Goal: Task Accomplishment & Management: Use online tool/utility

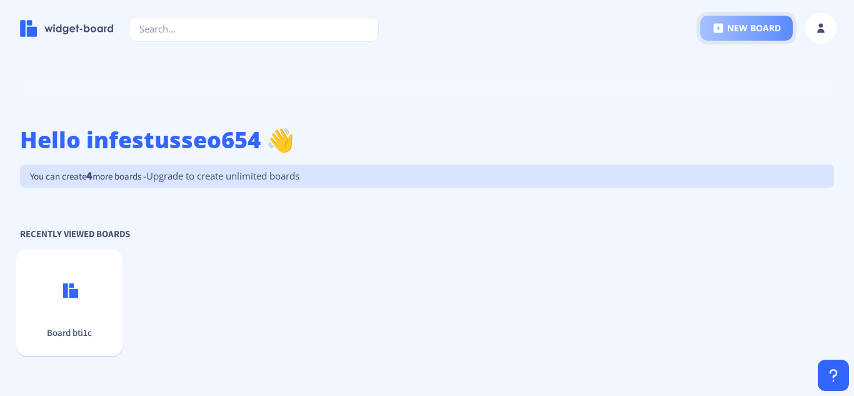
click at [715, 29] on icon at bounding box center [718, 28] width 9 height 9
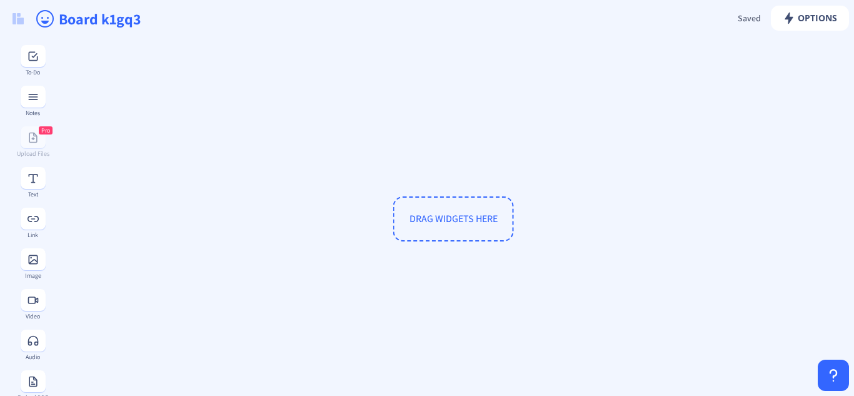
click at [102, 26] on input "Board k1gq3" at bounding box center [271, 19] width 427 height 38
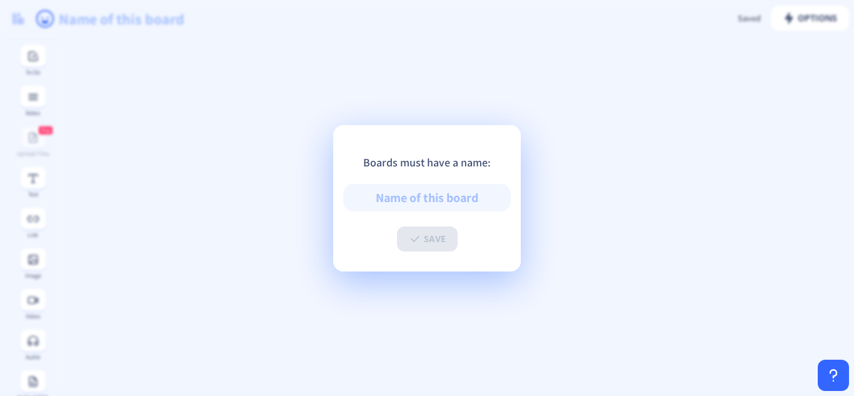
click at [440, 198] on input "text" at bounding box center [427, 198] width 168 height 28
paste input "DC Local SEO Company | Infestus SEO"
type input "DC Local SEO Company | Infestus SEO"
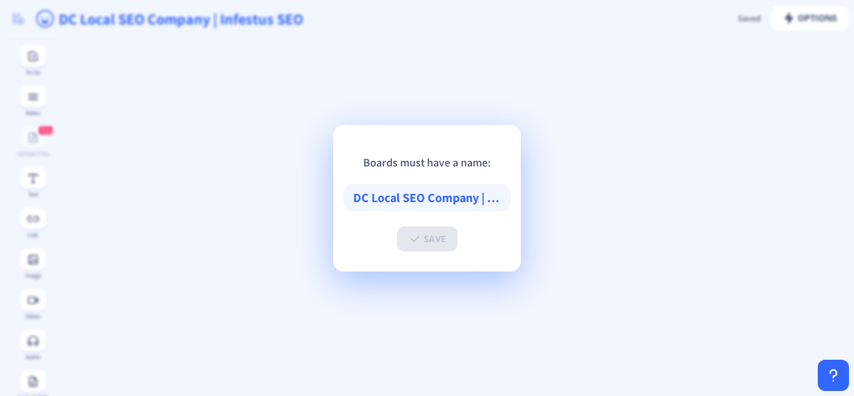
scroll to position [0, 55]
type input "DC Local SEO Company | Infestus SEO"
click at [422, 243] on button "save" at bounding box center [427, 238] width 61 height 25
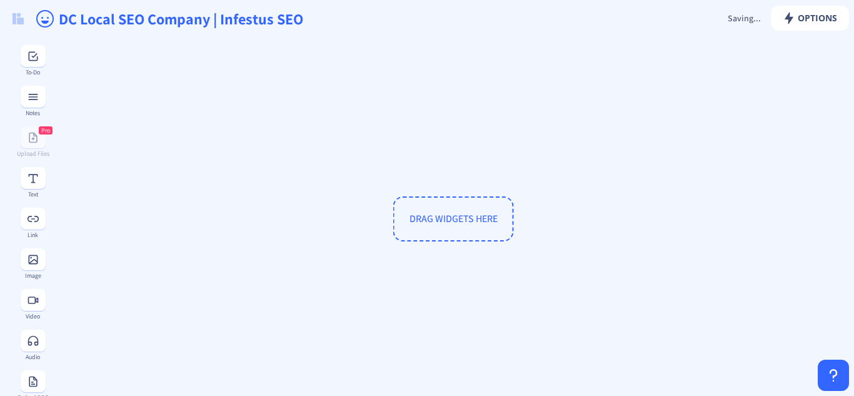
click at [264, 146] on div "DRAG WIDGETS HERE" at bounding box center [453, 219] width 787 height 352
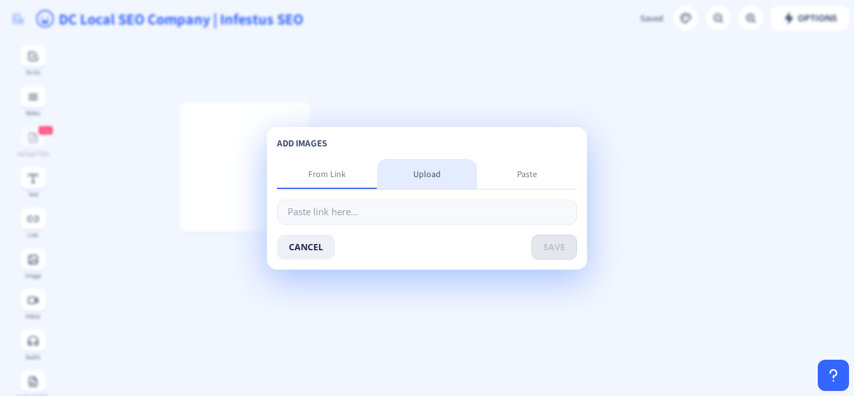
click at [412, 176] on div "Upload" at bounding box center [427, 174] width 100 height 30
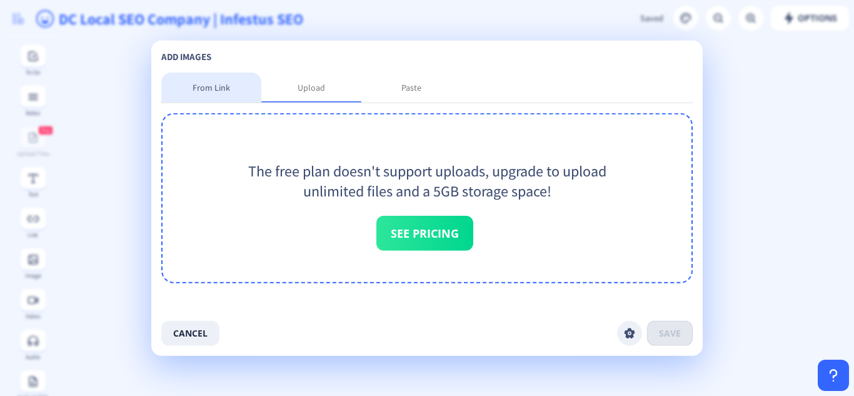
click at [208, 84] on div "From Link" at bounding box center [212, 87] width 38 height 13
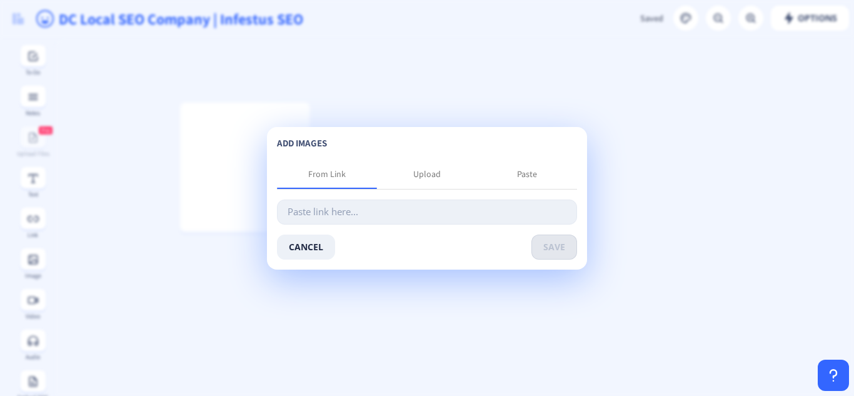
click at [345, 209] on input "text" at bounding box center [427, 212] width 300 height 25
click at [310, 213] on input "text" at bounding box center [427, 212] width 300 height 25
paste input "https://images.writeupcafe.com/Gj4Uy-L50pHtWpOuP81XvQYek77J6nXmGurc7R0DiPk/resi…"
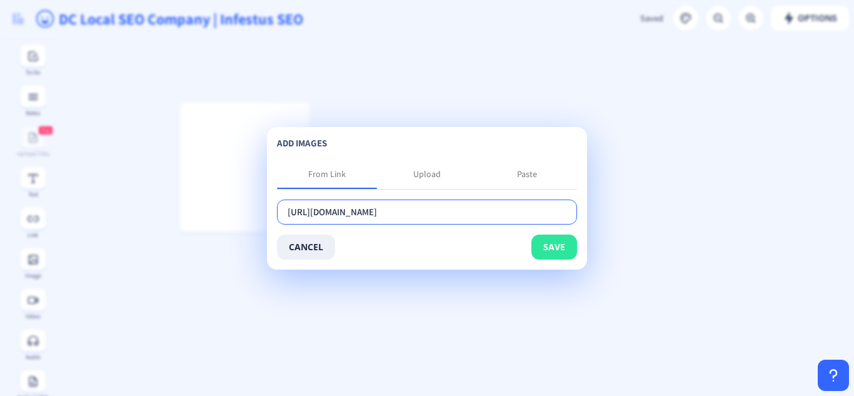
type input "https://images.writeupcafe.com/Gj4Uy-L50pHtWpOuP81XvQYek77J6nXmGurc7R0DiPk/resi…"
click at [545, 248] on button "save" at bounding box center [555, 247] width 46 height 25
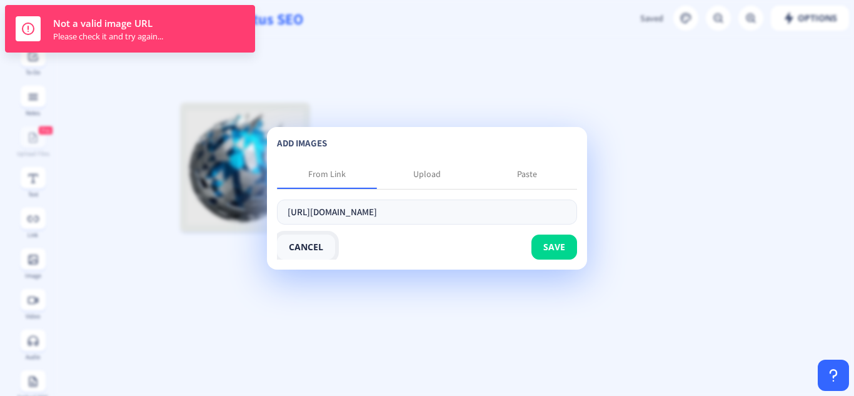
click at [308, 247] on button "cancel" at bounding box center [306, 247] width 58 height 25
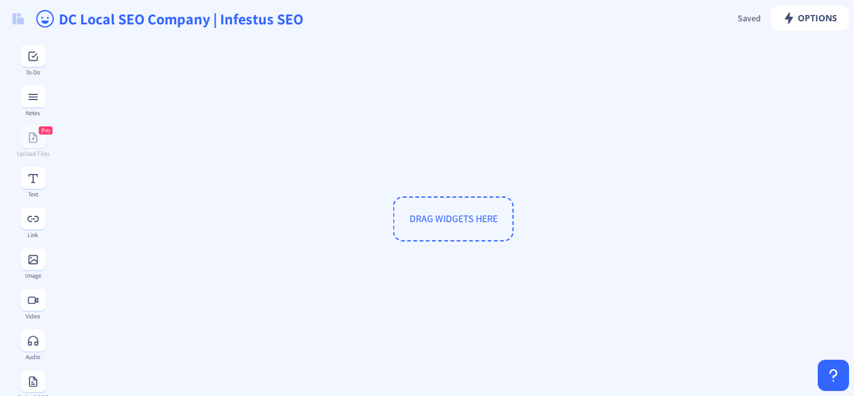
click at [449, 221] on span "DRAG WIDGETS HERE" at bounding box center [454, 218] width 88 height 13
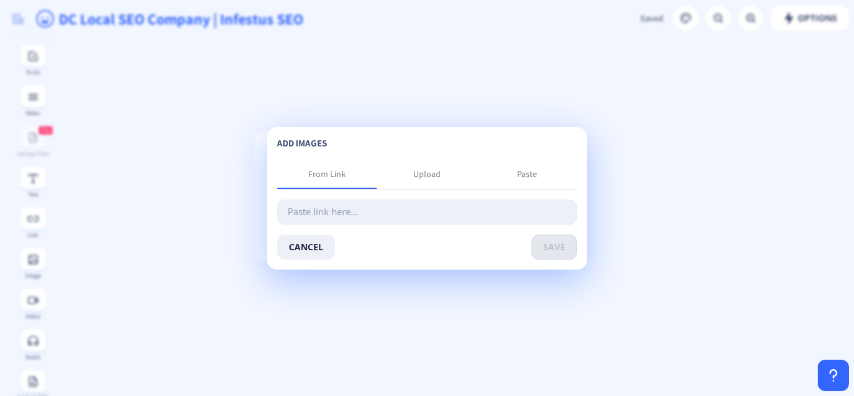
click at [324, 215] on input "text" at bounding box center [427, 212] width 300 height 25
type input "https://images.writeupcafe.com/Gj4Uy-L50pHtWpOuP81XvQYek77J6nXmGurc7R0DiPk/resi…"
click at [542, 248] on button "save" at bounding box center [555, 247] width 46 height 25
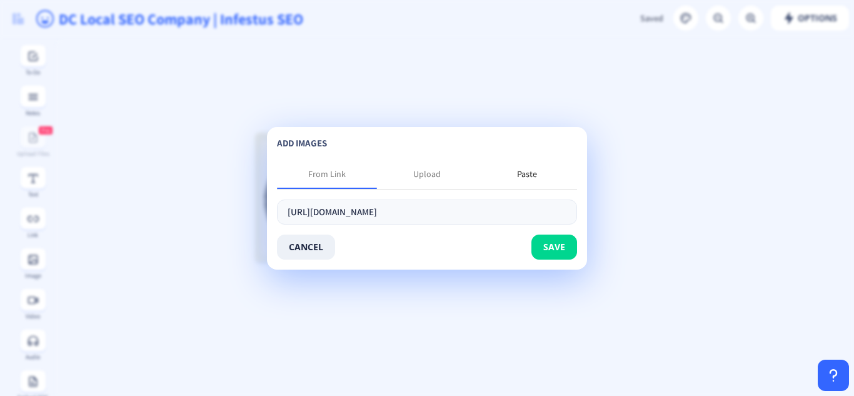
click at [524, 169] on div "Paste" at bounding box center [527, 174] width 20 height 13
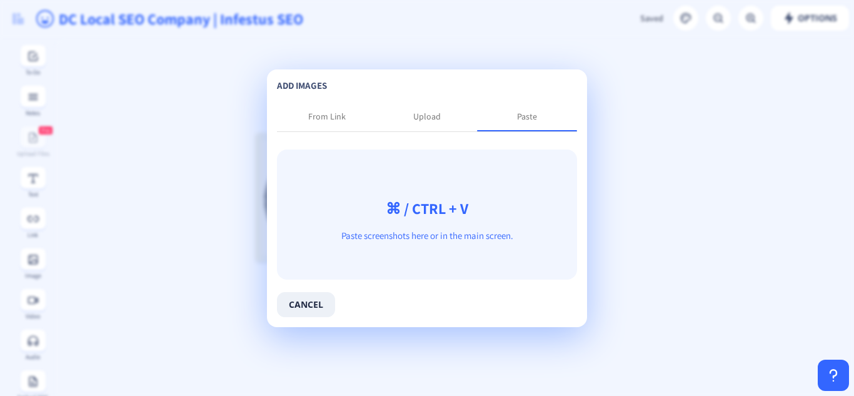
click at [423, 231] on p "Paste screenshots here or in the main screen." at bounding box center [427, 236] width 300 height 13
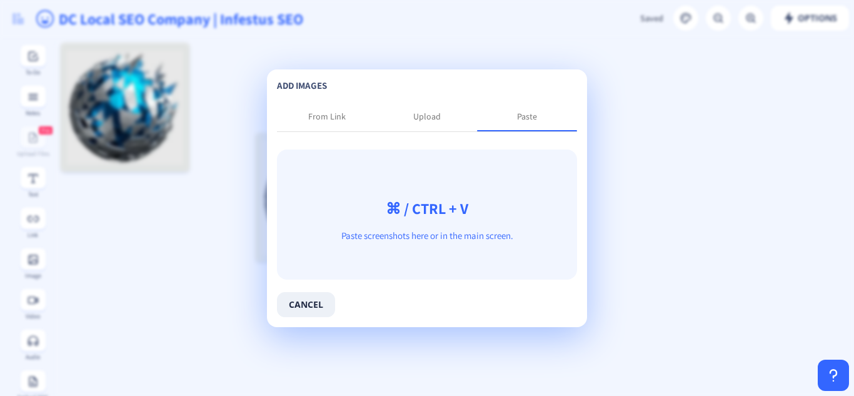
click at [186, 277] on app-new "Options Saved Saving... DC Local SEO Company | Infestus SEO To-Do Notes Pro Upl…" at bounding box center [427, 198] width 854 height 396
click at [359, 46] on app-new "Options Saved Saving... DC Local SEO Company | Infestus SEO To-Do Notes Pro Upl…" at bounding box center [427, 198] width 854 height 396
click at [308, 301] on button "cancel" at bounding box center [306, 304] width 58 height 25
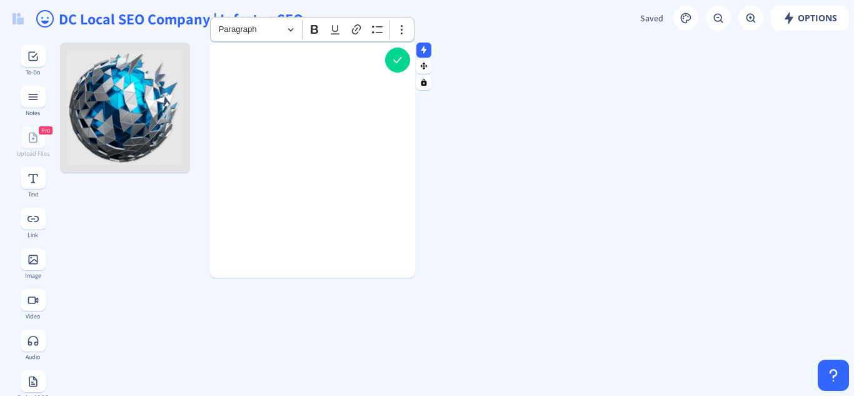
click at [263, 65] on div "Rich Text Editor, main" at bounding box center [312, 57] width 205 height 29
click at [238, 62] on p "Type or paste here..." at bounding box center [312, 57] width 205 height 13
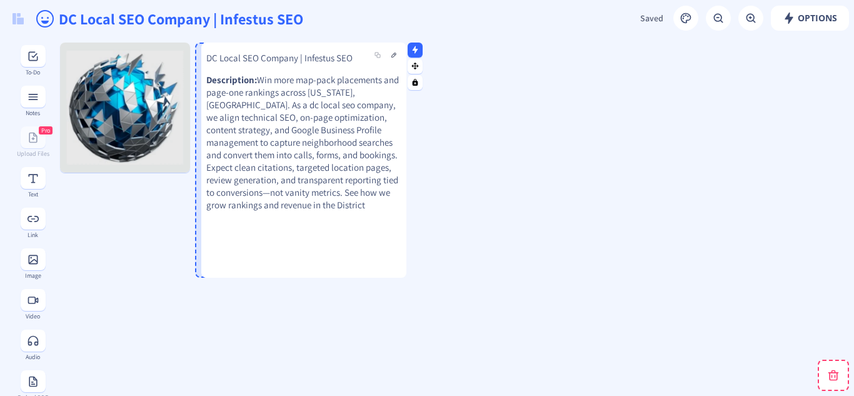
drag, startPoint x: 266, startPoint y: 82, endPoint x: 257, endPoint y: 82, distance: 8.8
click at [257, 82] on p "Description: Win more map-pack placements and page-one rankings across Washingt…" at bounding box center [303, 143] width 195 height 138
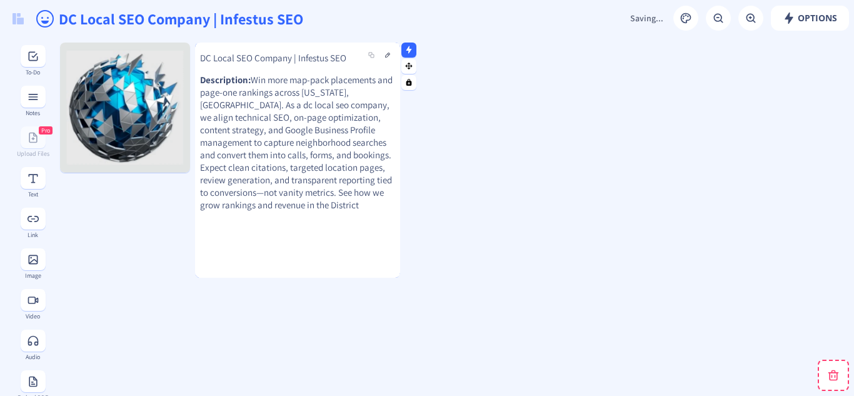
click at [235, 109] on p "Description: Win more map-pack placements and page-one rankings across Washingt…" at bounding box center [297, 143] width 195 height 138
click at [240, 84] on strong "Description:" at bounding box center [225, 80] width 51 height 12
click at [236, 75] on strong "Description:" at bounding box center [225, 80] width 51 height 12
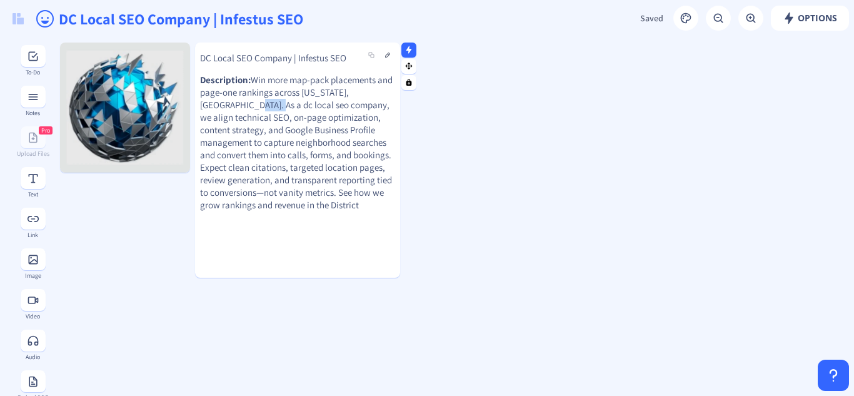
click at [244, 79] on strong "Description:" at bounding box center [225, 80] width 51 height 12
click at [250, 82] on strong "Description:" at bounding box center [225, 80] width 51 height 12
click at [296, 135] on p "Description: Win more map-pack placements and page-one rankings across Washingt…" at bounding box center [297, 143] width 195 height 138
click at [387, 56] on button at bounding box center [387, 55] width 15 height 15
click at [384, 55] on button at bounding box center [387, 55] width 15 height 15
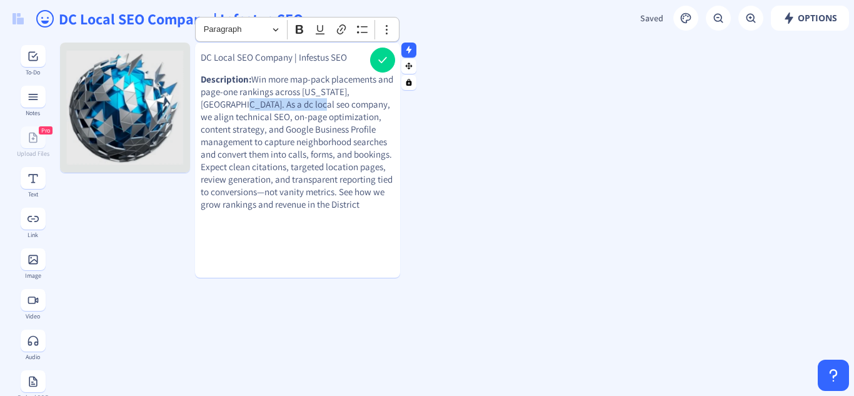
drag, startPoint x: 208, startPoint y: 107, endPoint x: 296, endPoint y: 104, distance: 87.6
click at [289, 103] on p "Description: Win more map-pack placements and page-one rankings across Washingt…" at bounding box center [298, 142] width 194 height 138
click at [338, 32] on icon "Editor toolbar" at bounding box center [341, 29] width 13 height 13
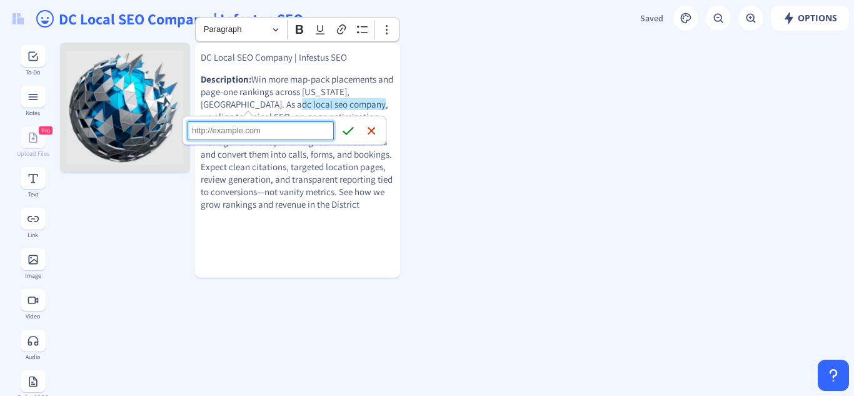
click at [255, 127] on input "Link URL" at bounding box center [261, 130] width 146 height 19
paste input "https://infestusseo.com/search-engine-optimization/seo-company-washington-dc/"
type input "https://infestusseo.com/search-engine-optimization/seo-company-washington-dc/"
click button "Save Save" at bounding box center [348, 130] width 19 height 19
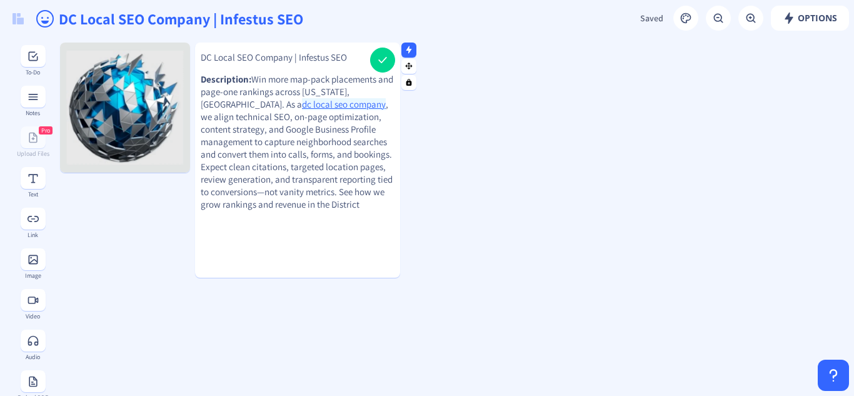
click at [293, 117] on p "Description: Win more map-pack placements and page-one rankings across Washingt…" at bounding box center [298, 142] width 194 height 138
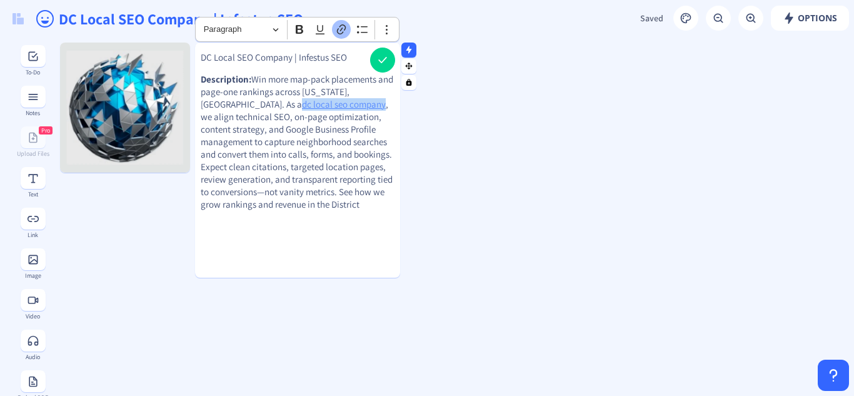
drag, startPoint x: 290, startPoint y: 106, endPoint x: 208, endPoint y: 106, distance: 81.9
click at [208, 106] on p "Description: Win more map-pack placements and page-one rankings across Washingt…" at bounding box center [298, 142] width 194 height 138
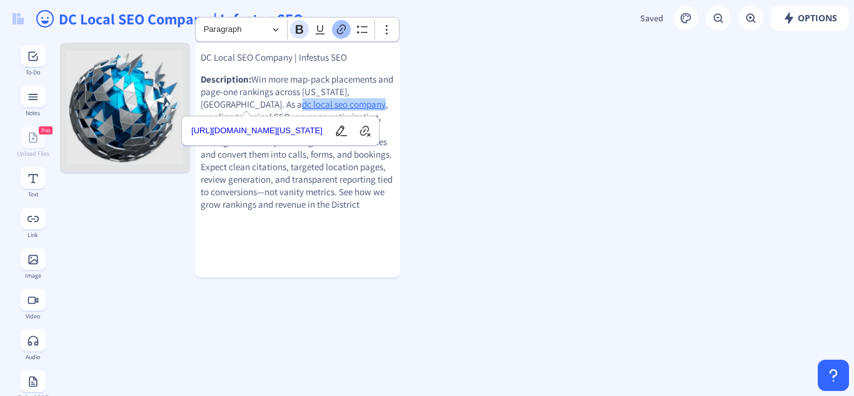
click at [303, 29] on icon "Editor toolbar" at bounding box center [299, 29] width 13 height 13
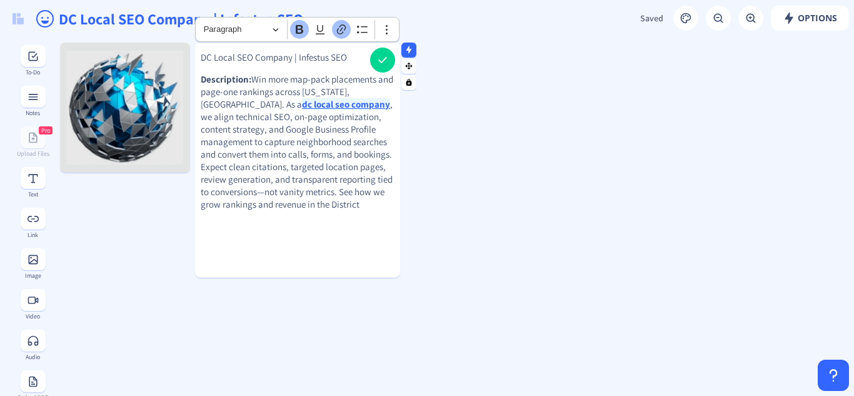
click at [263, 177] on p "Description: Win more map-pack placements and page-one rankings across Washingt…" at bounding box center [298, 142] width 194 height 138
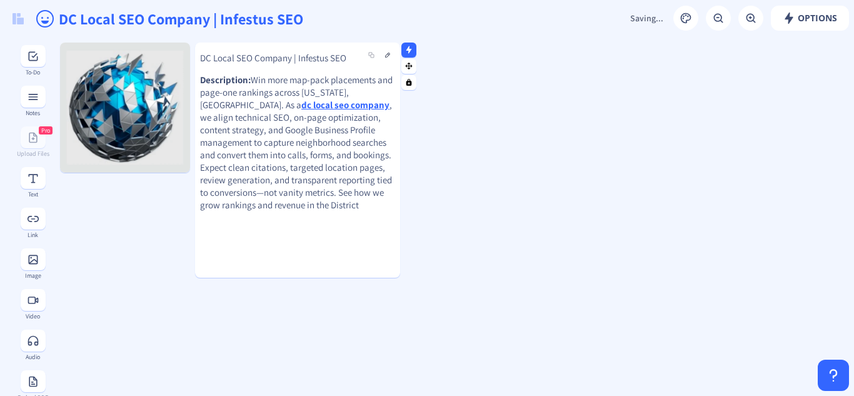
click at [345, 104] on p "Description: Win more map-pack placements and page-one rankings across Washingt…" at bounding box center [297, 143] width 195 height 138
click at [799, 29] on button "Options" at bounding box center [810, 18] width 78 height 25
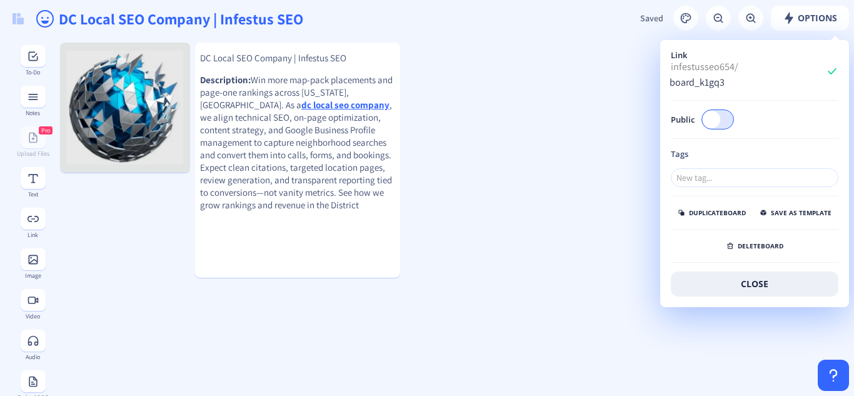
click at [720, 111] on span at bounding box center [712, 120] width 18 height 18
click at [734, 119] on input "Public" at bounding box center [734, 119] width 1 height 1
checkbox input "true"
